Goal: Task Accomplishment & Management: Complete application form

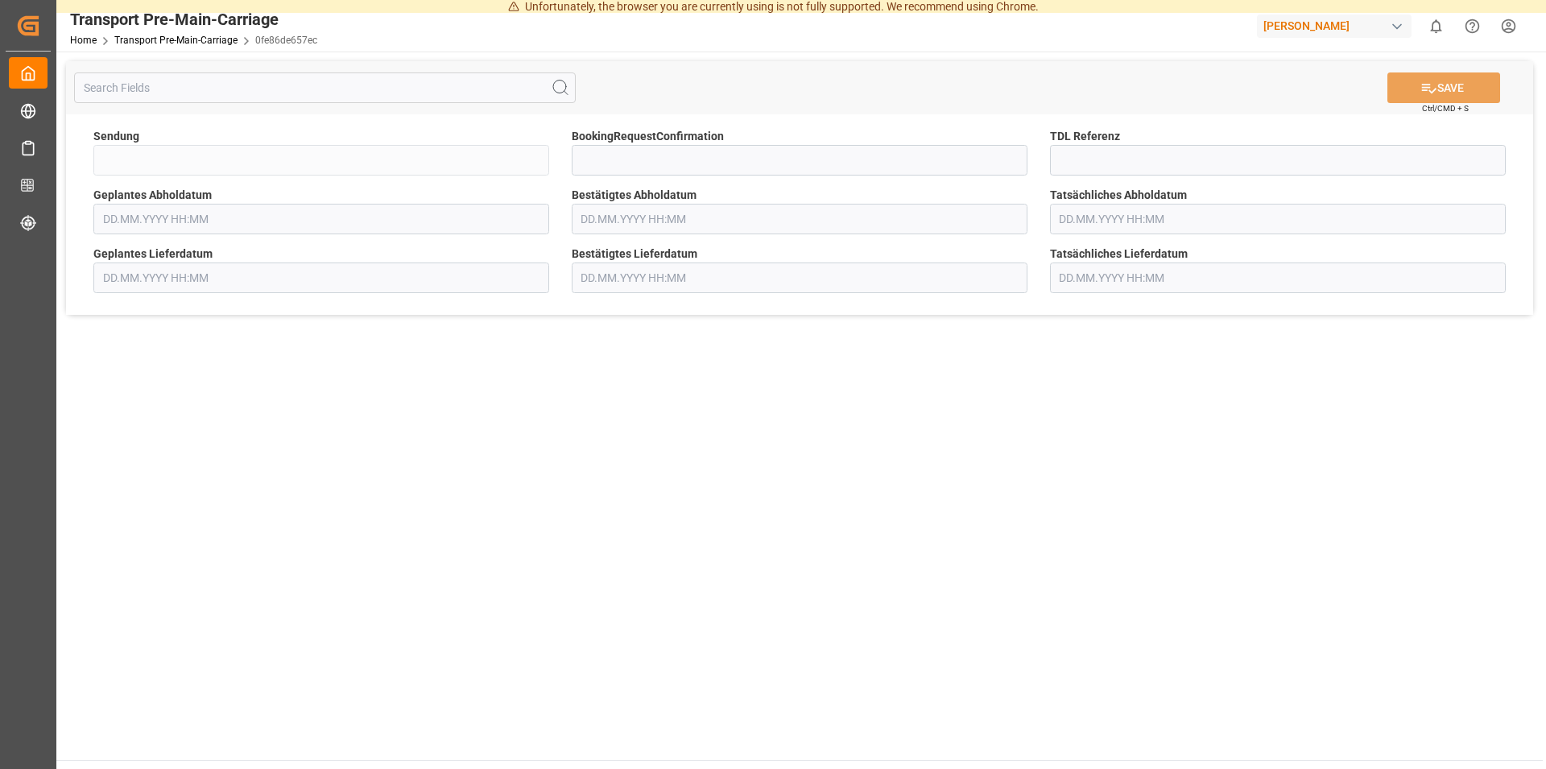
type input "QKA25-010957"
type input "[DATE] 00:00"
click at [639, 142] on span "BookingRequestConfirmation" at bounding box center [648, 136] width 152 height 17
click at [639, 149] on input at bounding box center [800, 160] width 456 height 31
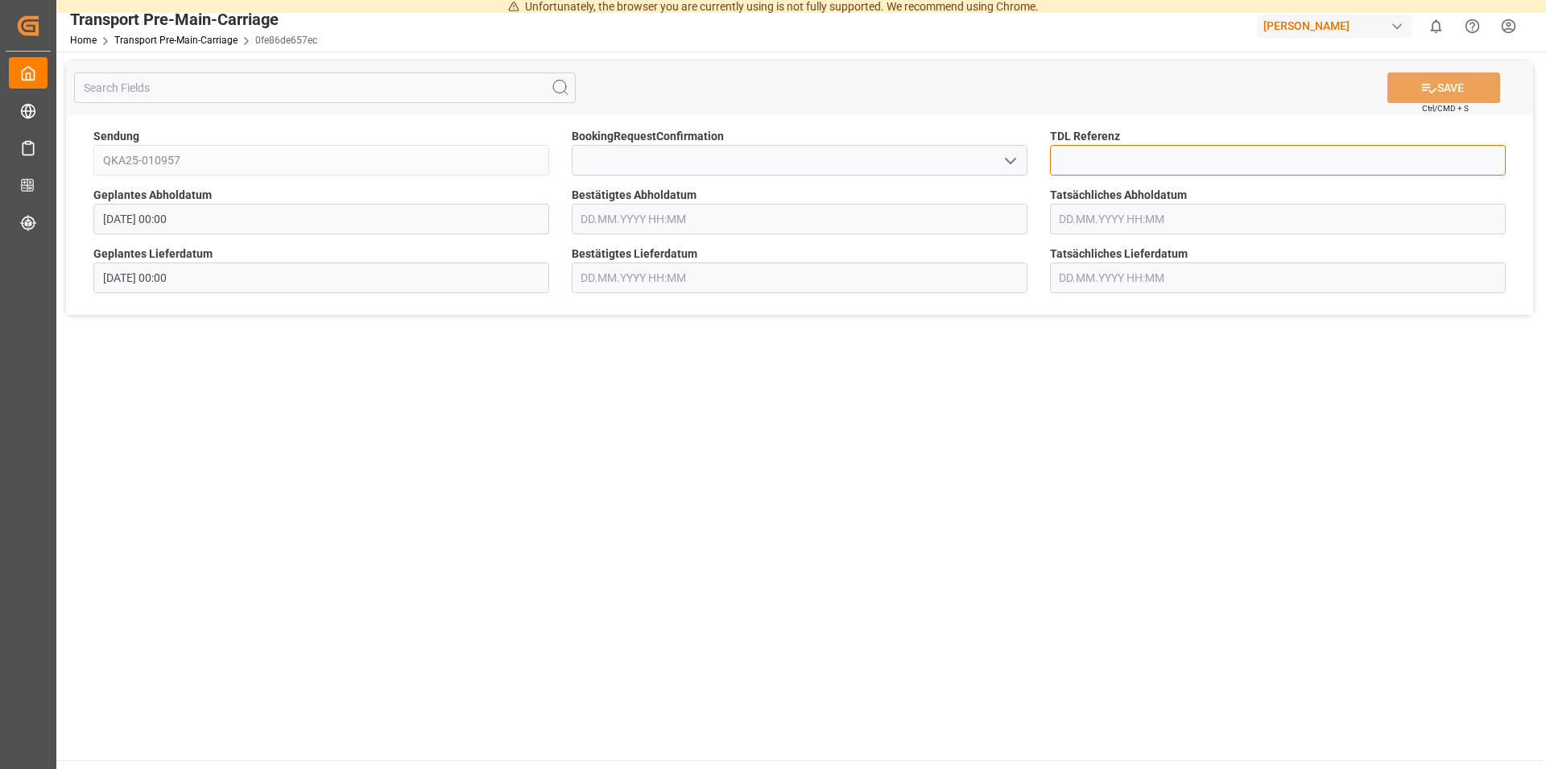
click at [1133, 156] on input at bounding box center [1278, 160] width 456 height 31
type input "36516"
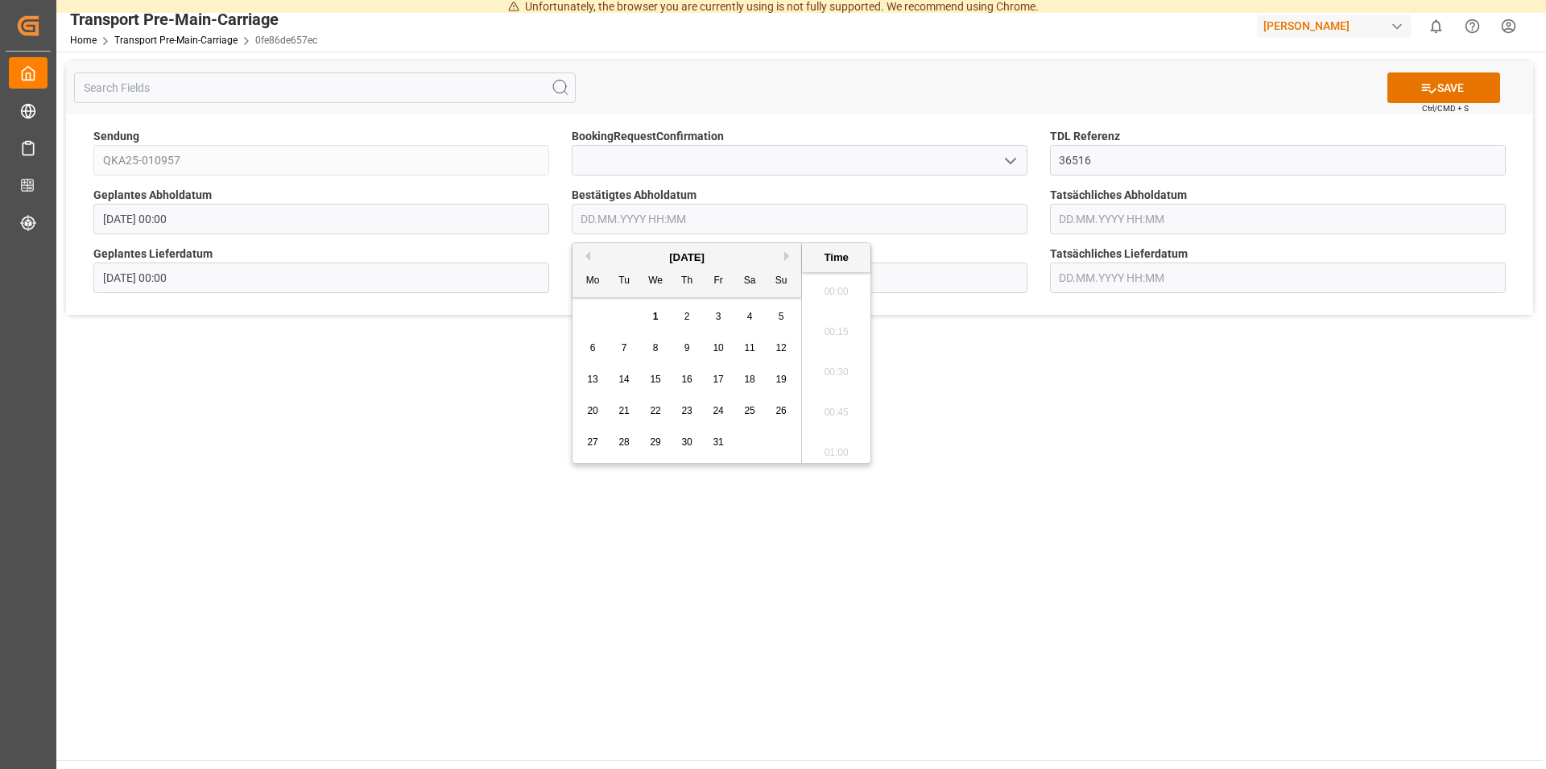
click at [650, 213] on input "text" at bounding box center [800, 219] width 456 height 31
click at [683, 348] on div "9" at bounding box center [687, 348] width 20 height 19
click at [846, 405] on li "12:00" at bounding box center [836, 414] width 68 height 40
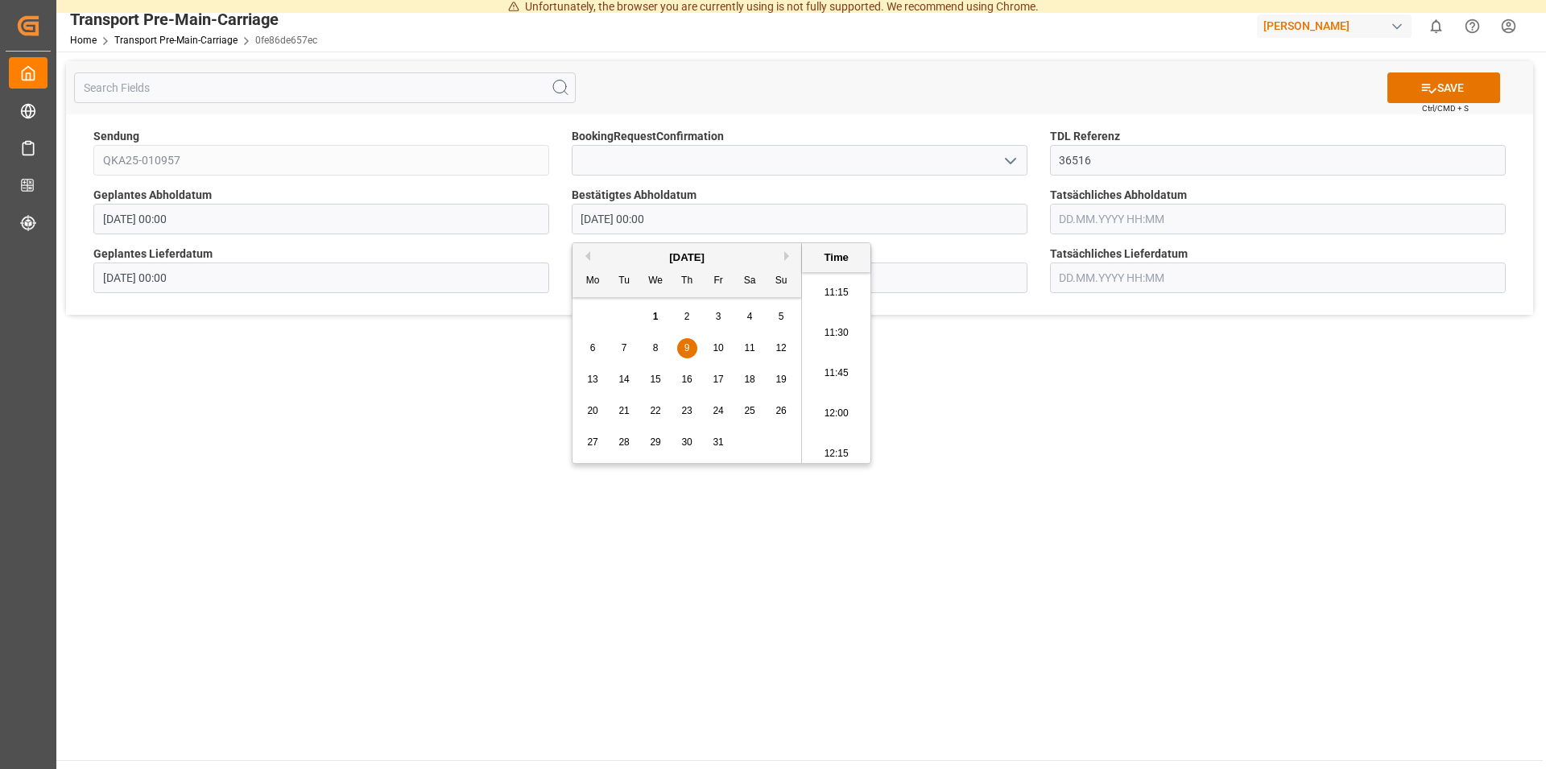
type input "[DATE] 12:00"
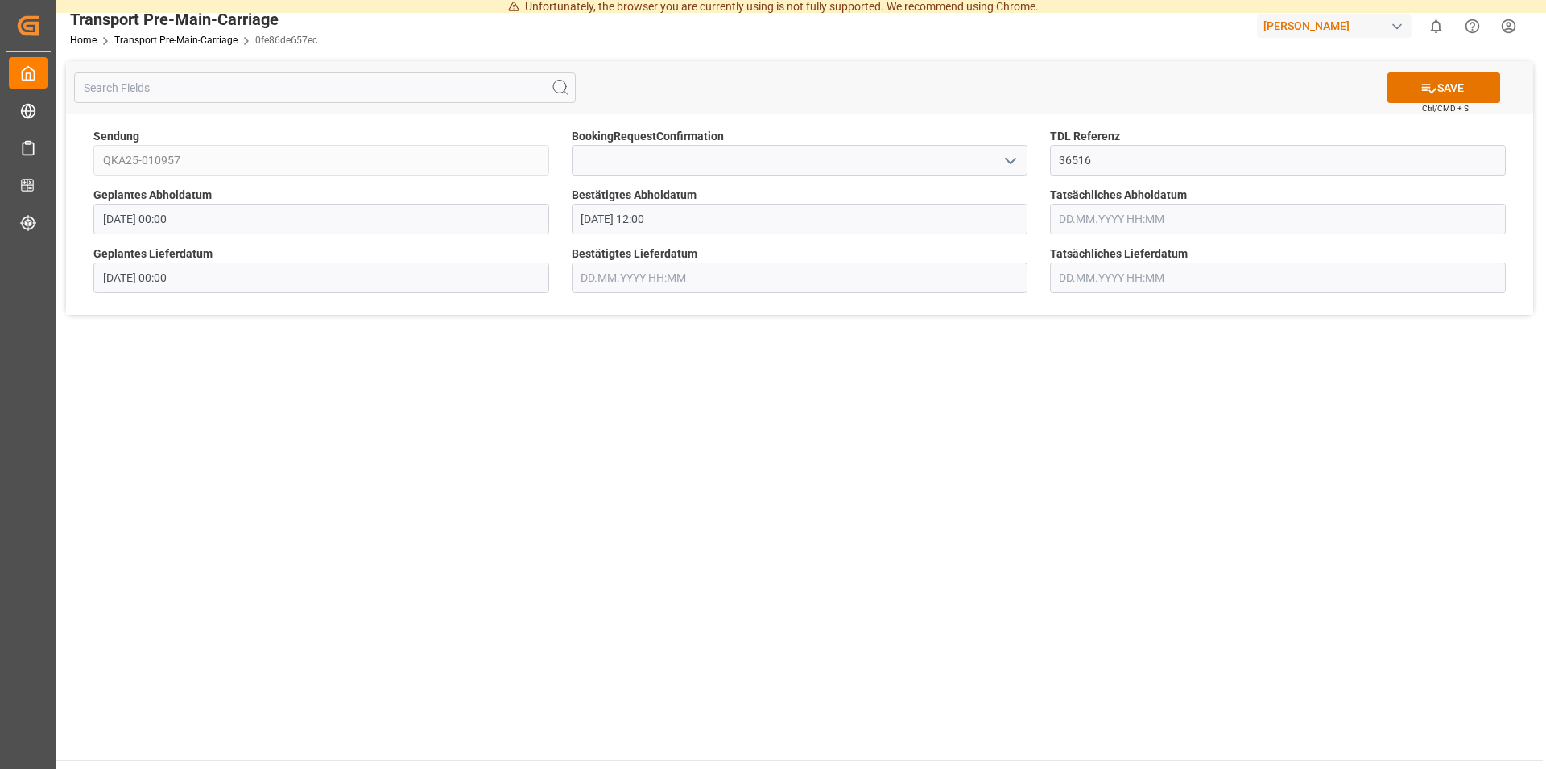
click at [750, 444] on main "SAVE Ctrl/CMD + S Sendung QKA25-010957 BookingRequestConfirmation TDL Referenz …" at bounding box center [799, 406] width 1487 height 709
click at [608, 284] on input "text" at bounding box center [800, 278] width 456 height 31
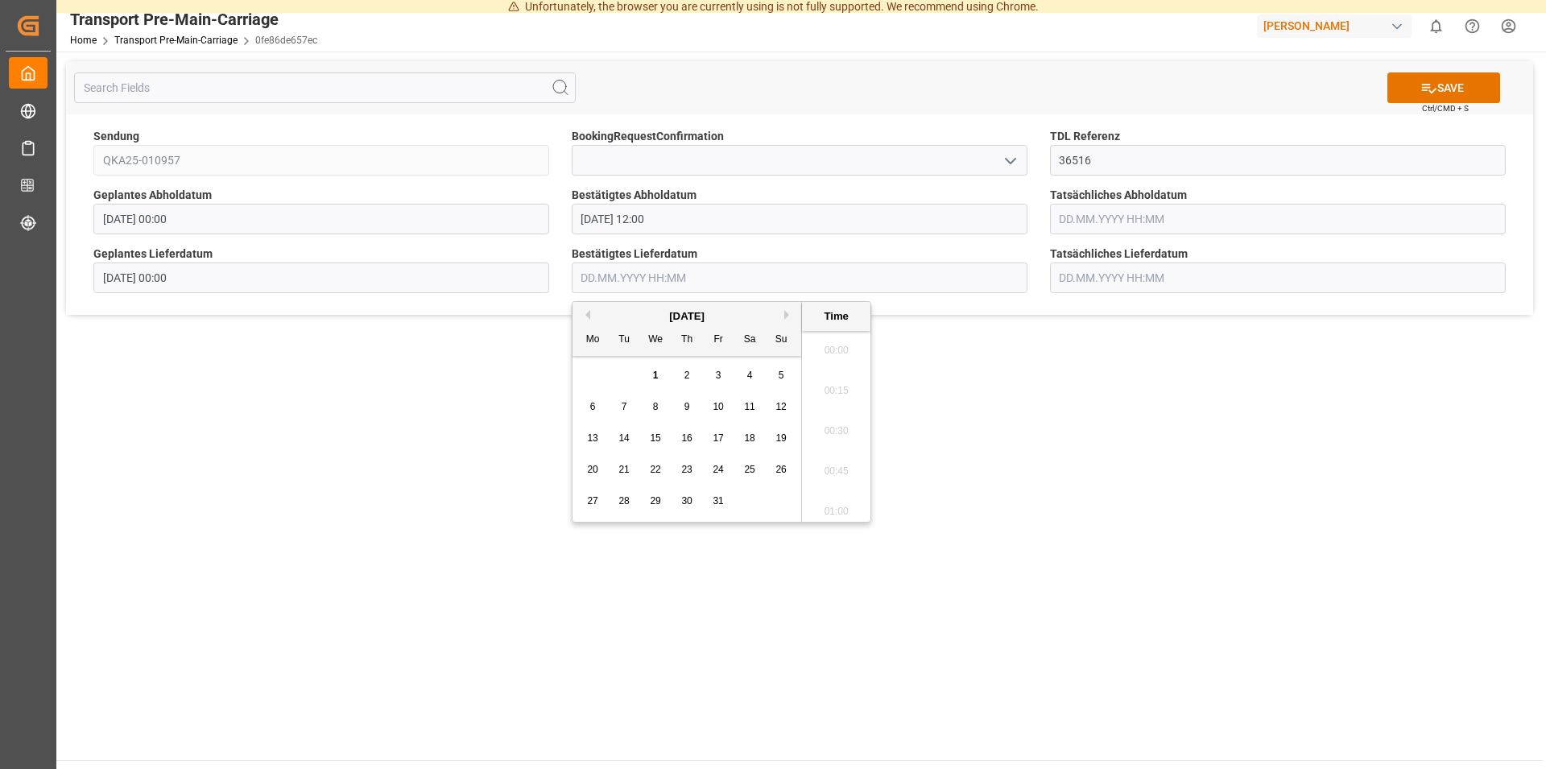
scroll to position [2541, 0]
click at [593, 436] on span "13" at bounding box center [592, 437] width 10 height 11
click at [832, 409] on li "09:00" at bounding box center [836, 418] width 68 height 40
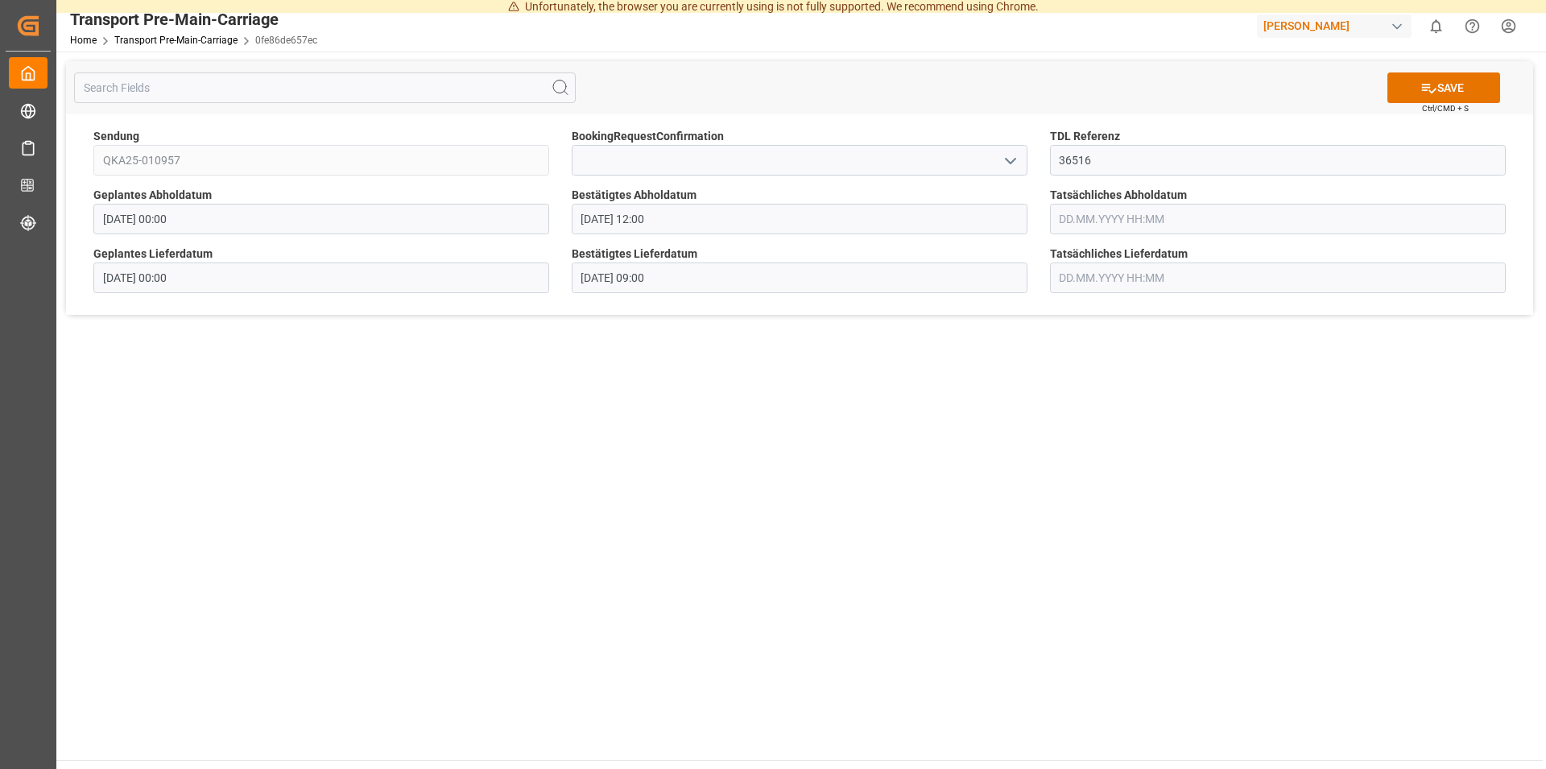
click at [747, 276] on input "[DATE] 09:00" at bounding box center [800, 278] width 456 height 31
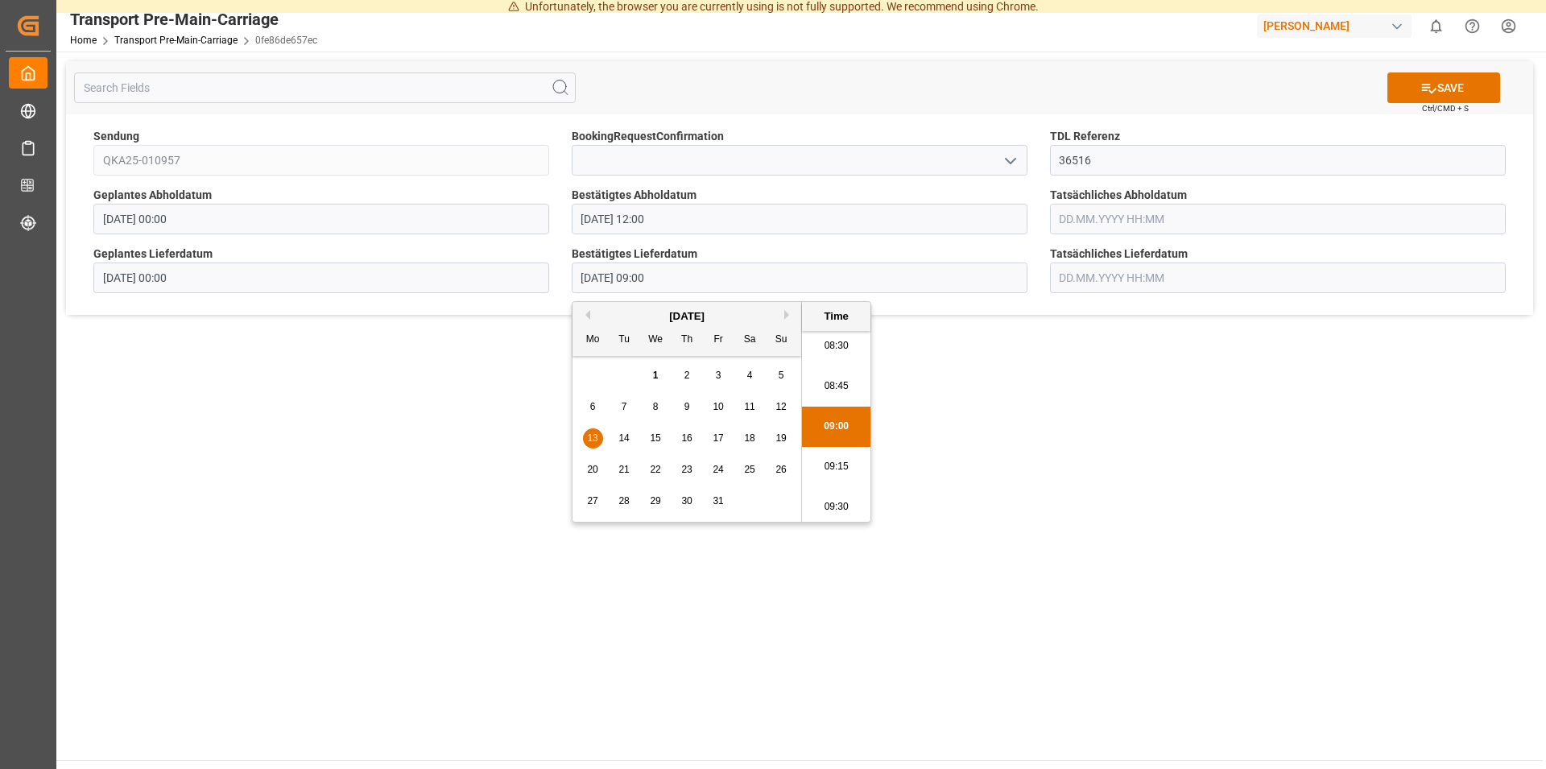
scroll to position [1490, 0]
click at [852, 514] on li "10:15" at bounding box center [836, 512] width 68 height 40
type input "[DATE] 10:15"
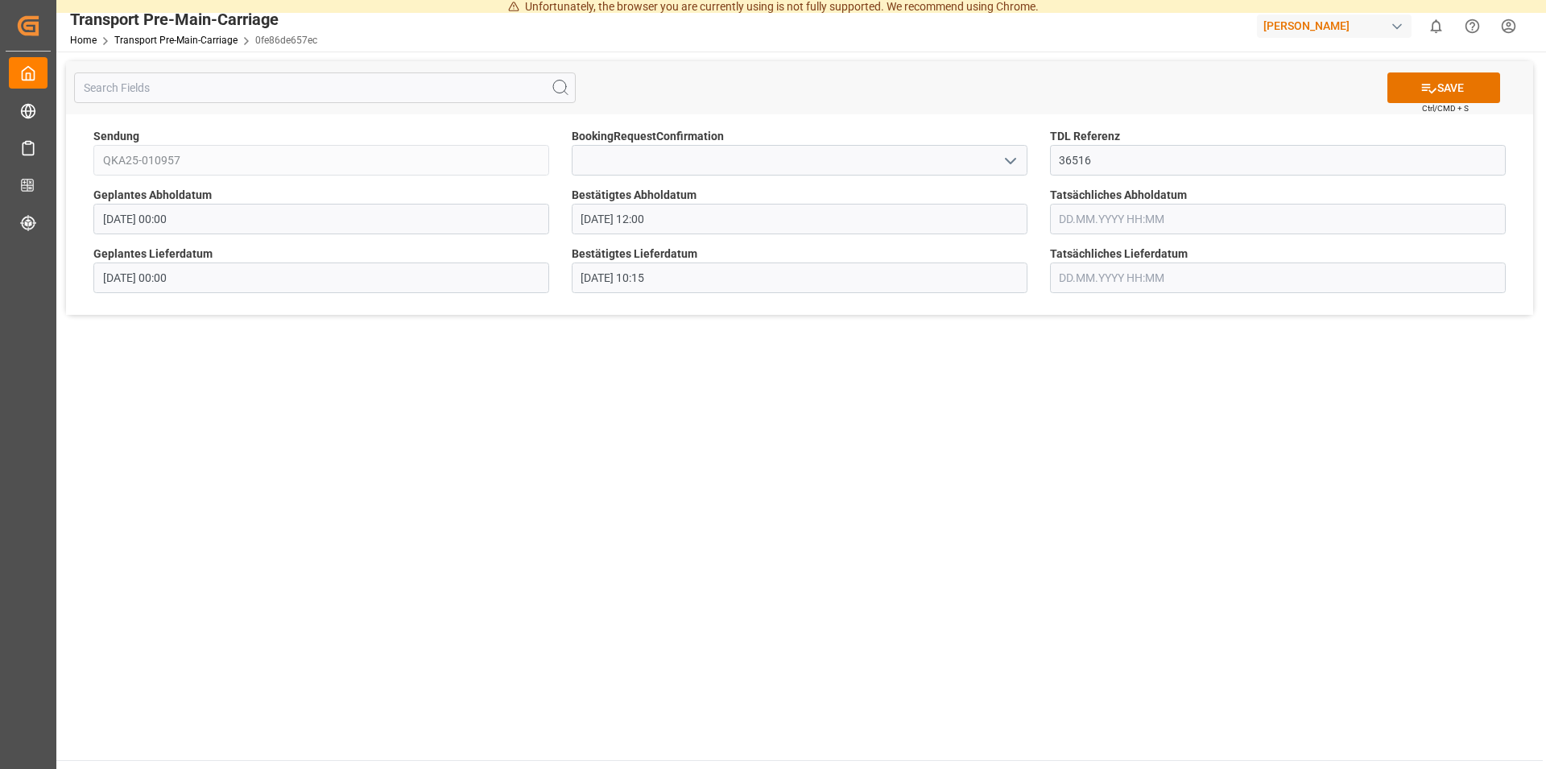
drag, startPoint x: 765, startPoint y: 502, endPoint x: 767, endPoint y: 494, distance: 9.0
click at [767, 494] on main "SAVE Ctrl/CMD + S Sendung QKA25-010957 BookingRequestConfirmation TDL Referenz …" at bounding box center [799, 406] width 1487 height 709
click at [1423, 85] on icon at bounding box center [1429, 89] width 14 height 10
